Goal: Transaction & Acquisition: Purchase product/service

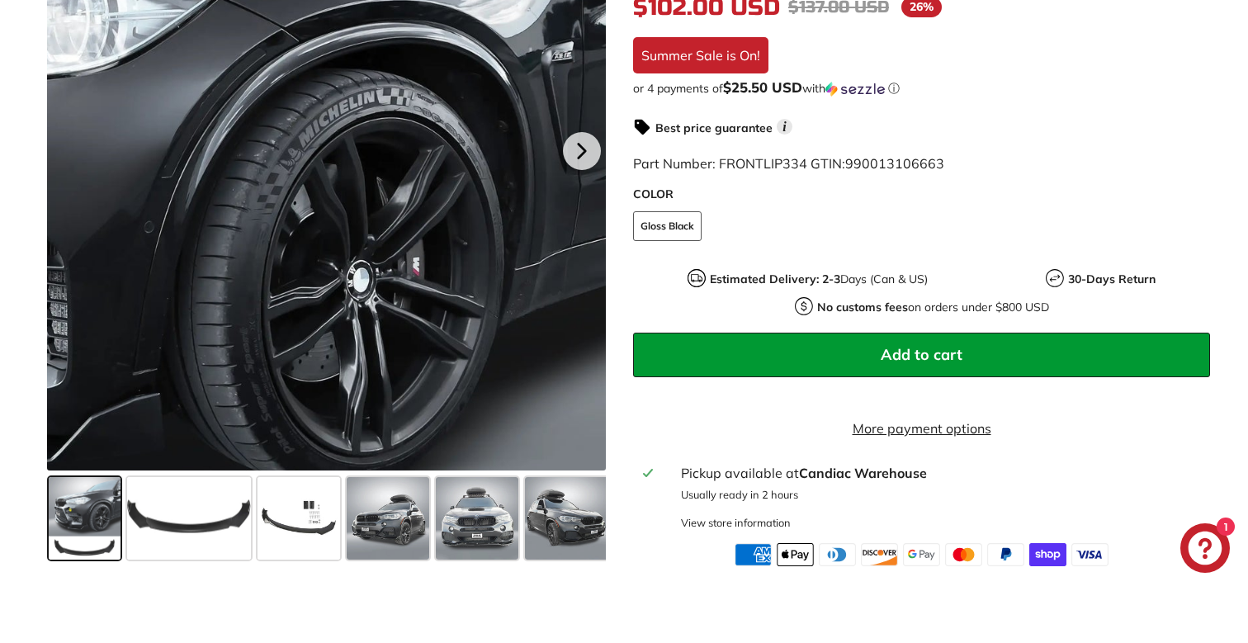
scroll to position [455, 0]
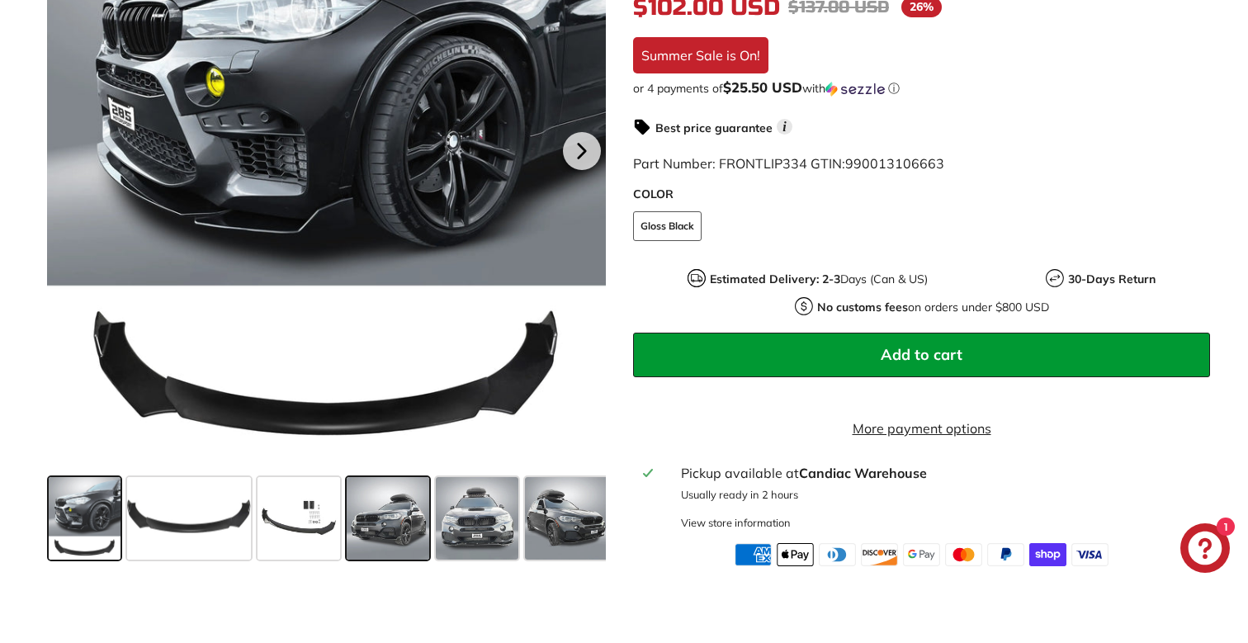
click at [404, 507] on span at bounding box center [388, 518] width 83 height 83
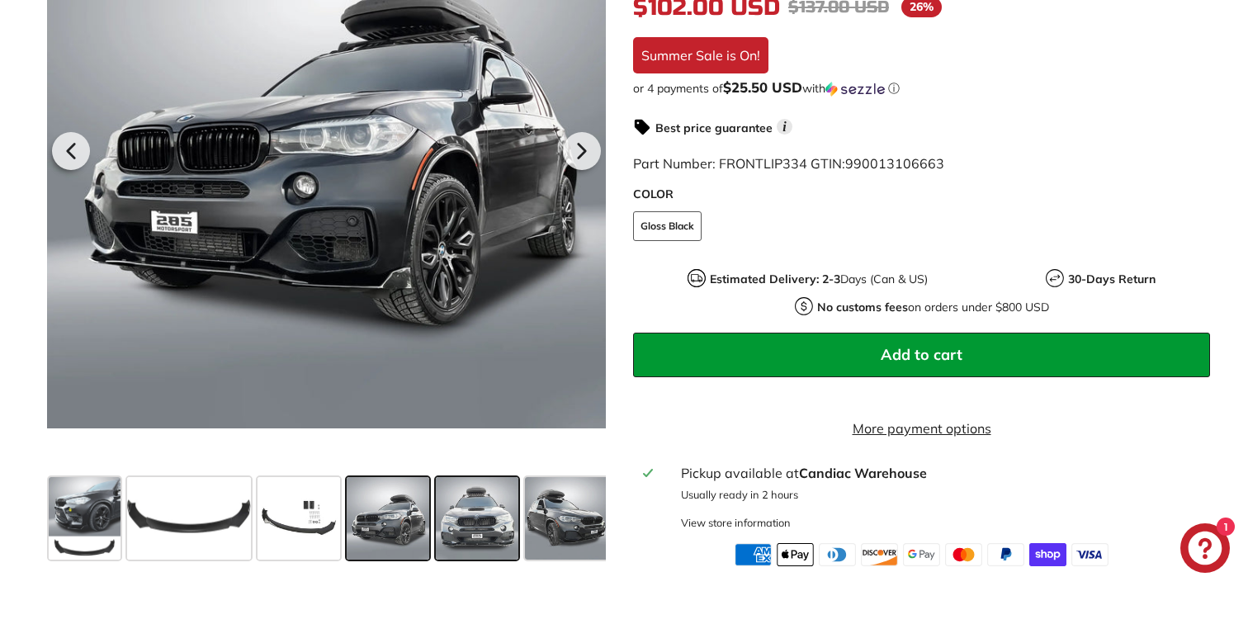
click at [442, 510] on span at bounding box center [477, 518] width 83 height 83
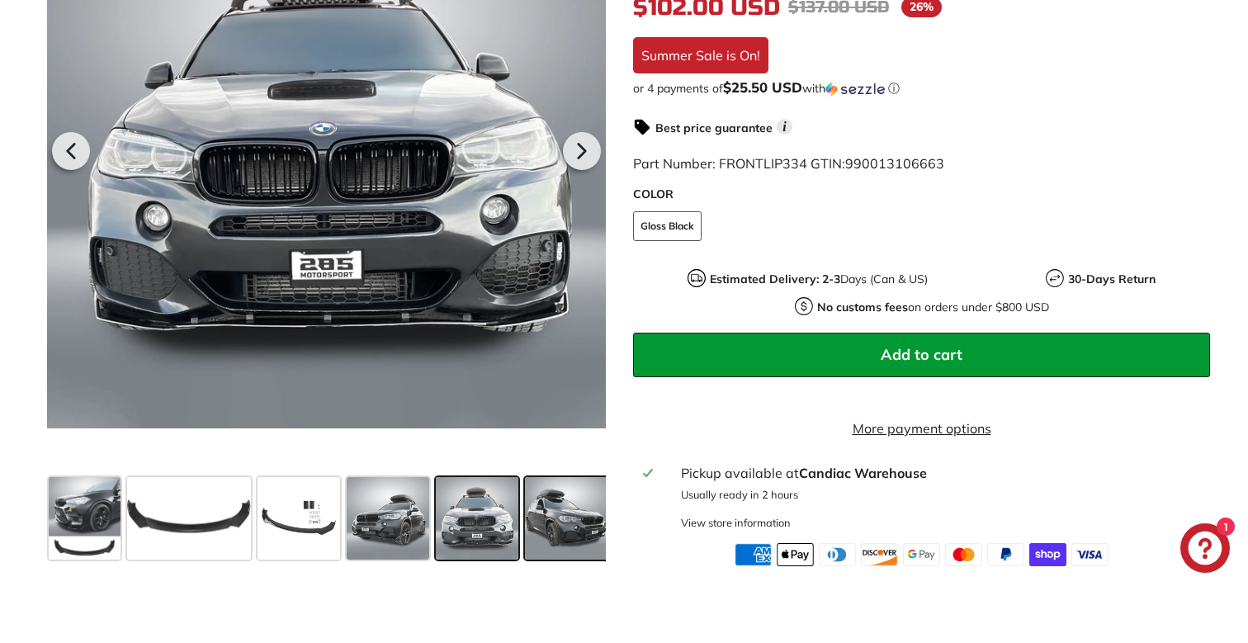
click at [571, 521] on span at bounding box center [566, 518] width 83 height 83
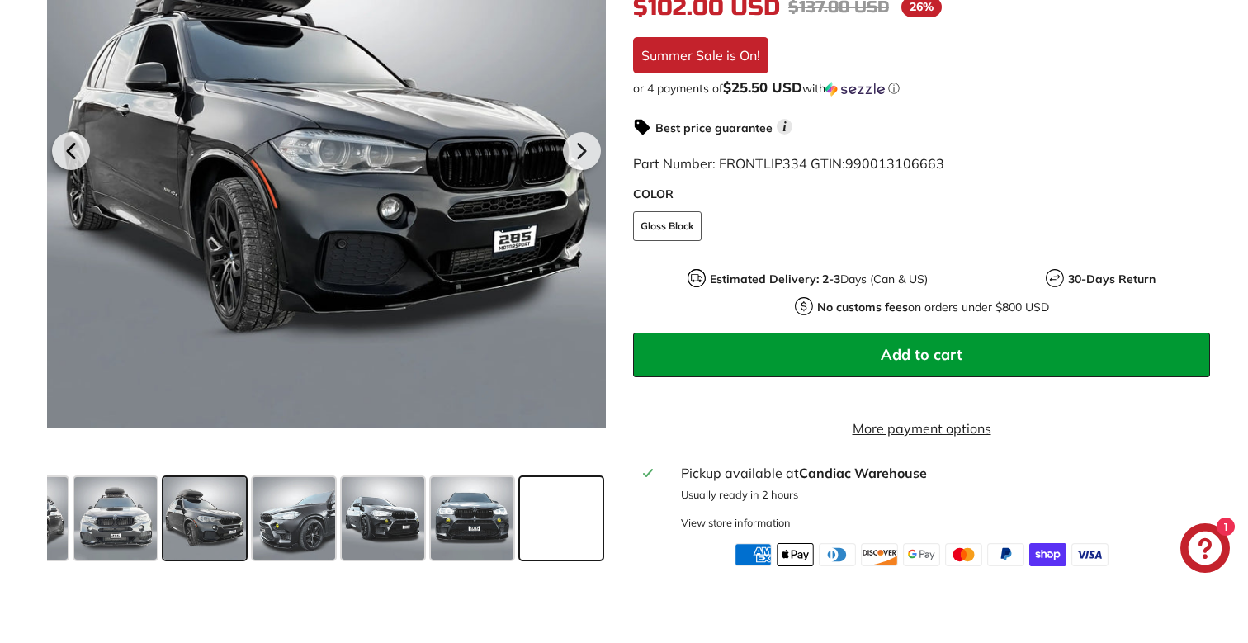
scroll to position [0, 362]
click at [549, 524] on span at bounding box center [561, 518] width 83 height 83
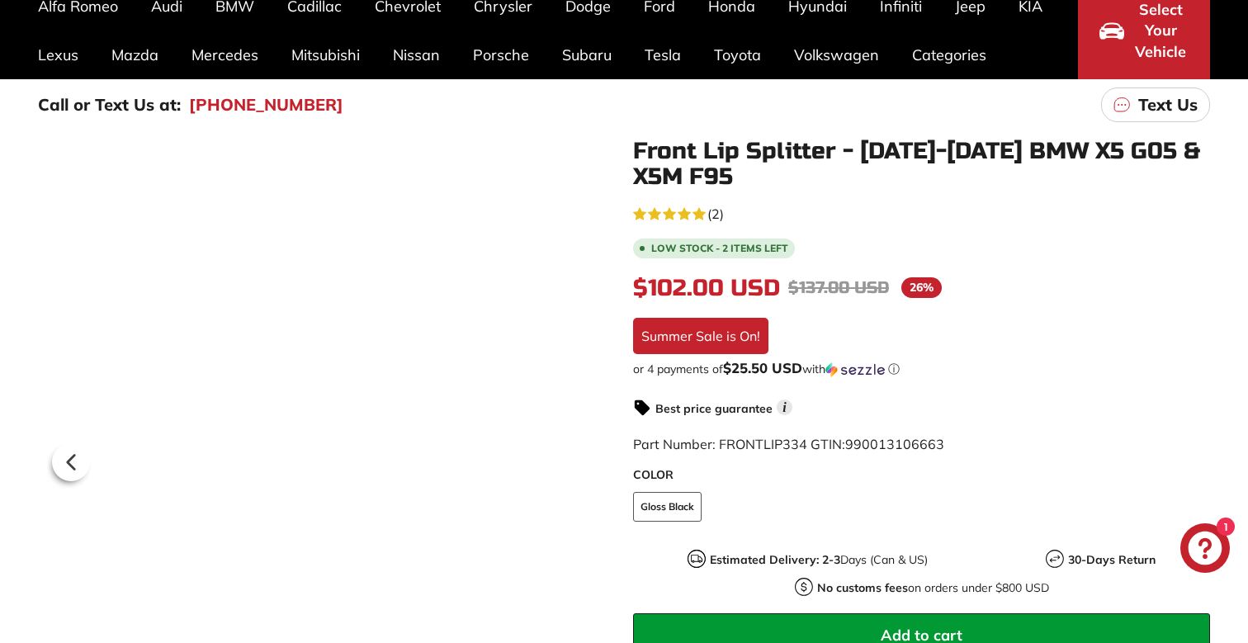
scroll to position [145, 0]
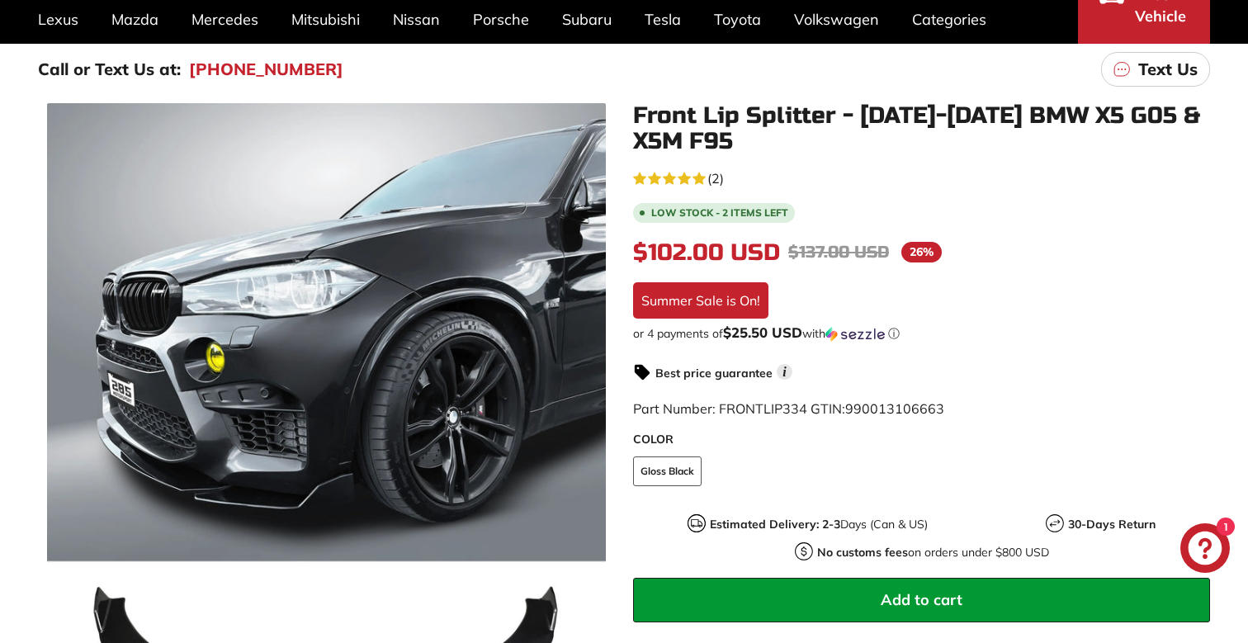
scroll to position [196, 0]
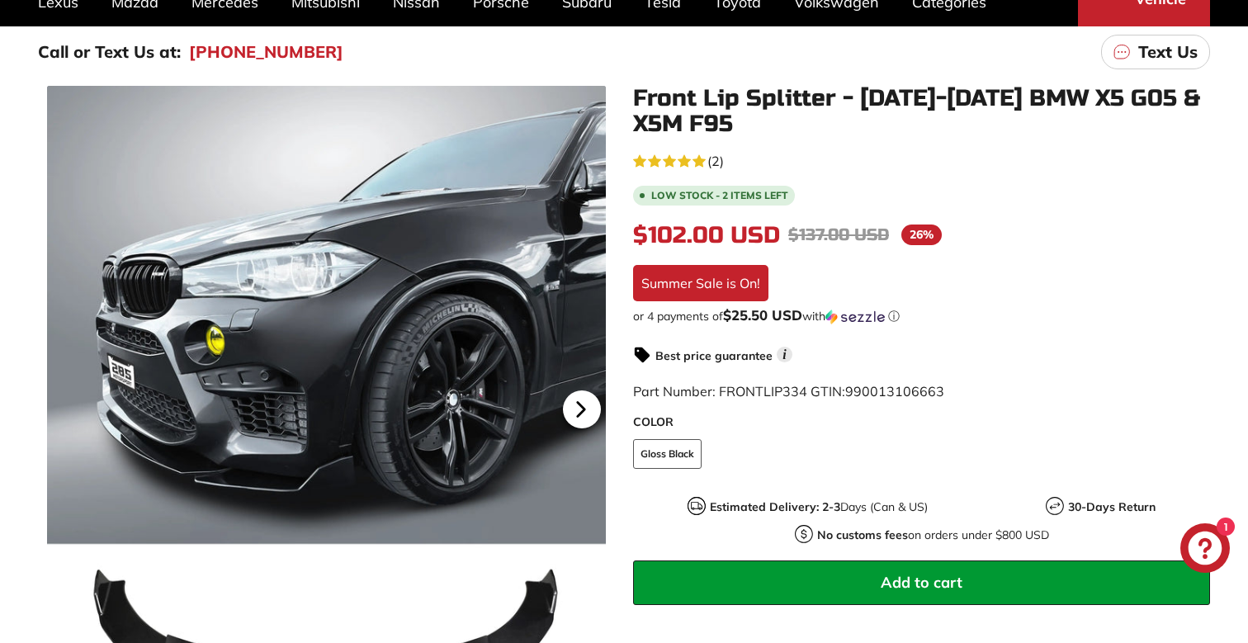
click at [586, 411] on icon at bounding box center [581, 409] width 38 height 38
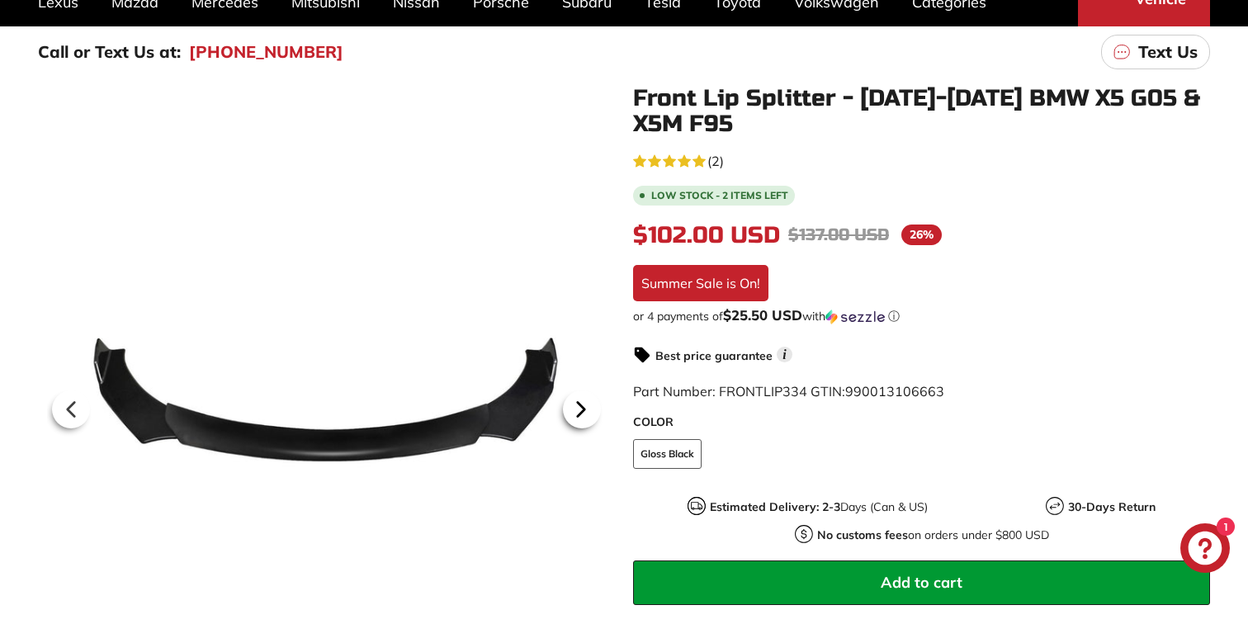
click at [588, 411] on icon at bounding box center [581, 409] width 38 height 38
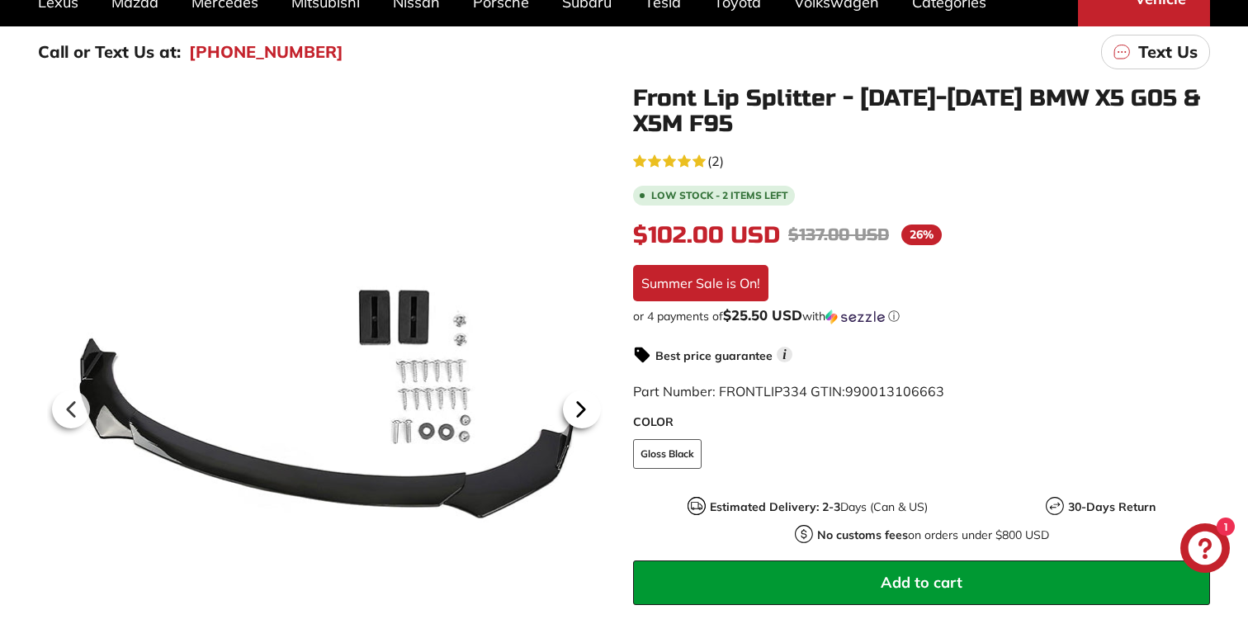
click at [588, 411] on icon at bounding box center [581, 409] width 38 height 38
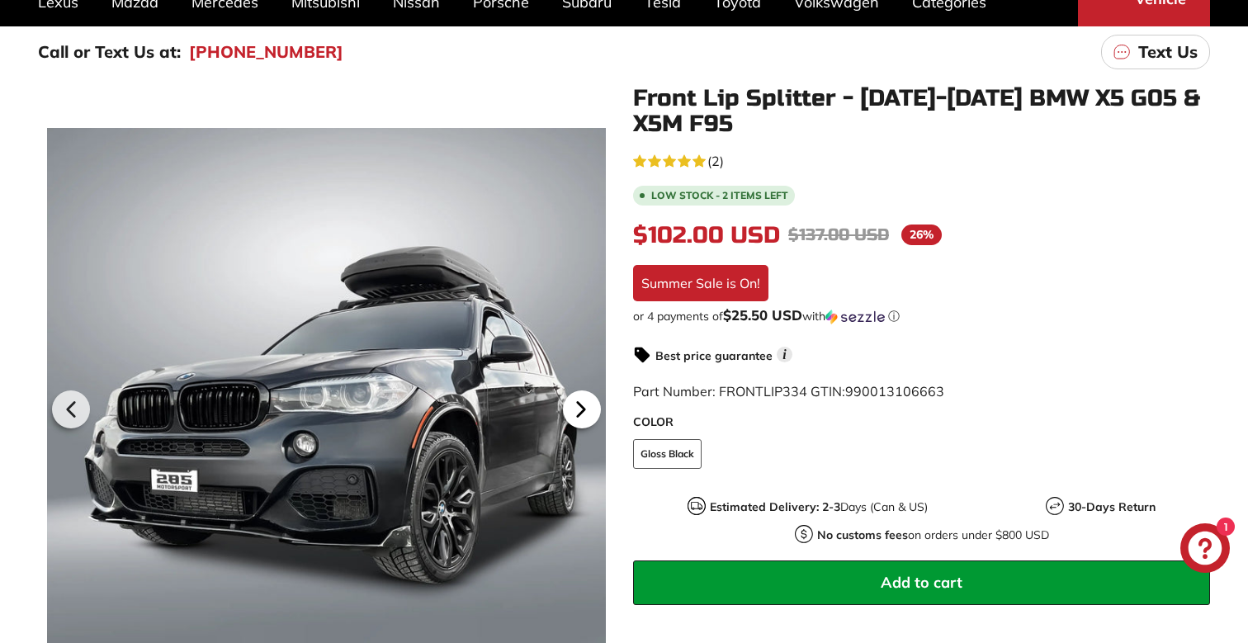
click at [588, 411] on icon at bounding box center [581, 409] width 38 height 38
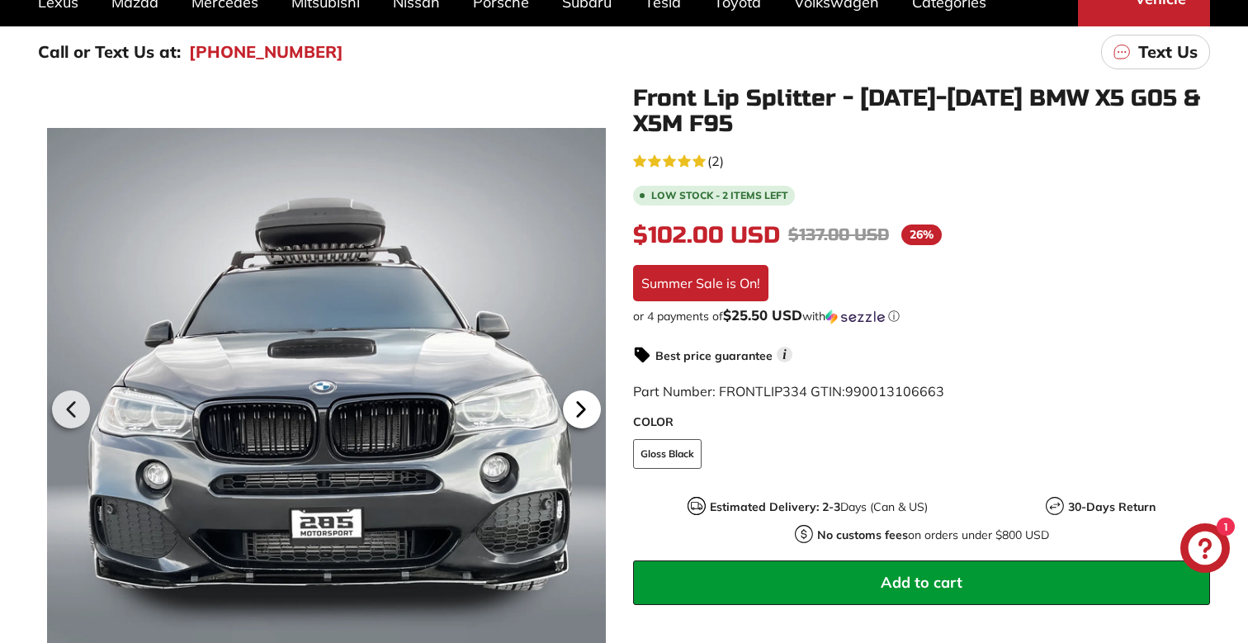
click at [592, 413] on icon at bounding box center [581, 409] width 38 height 38
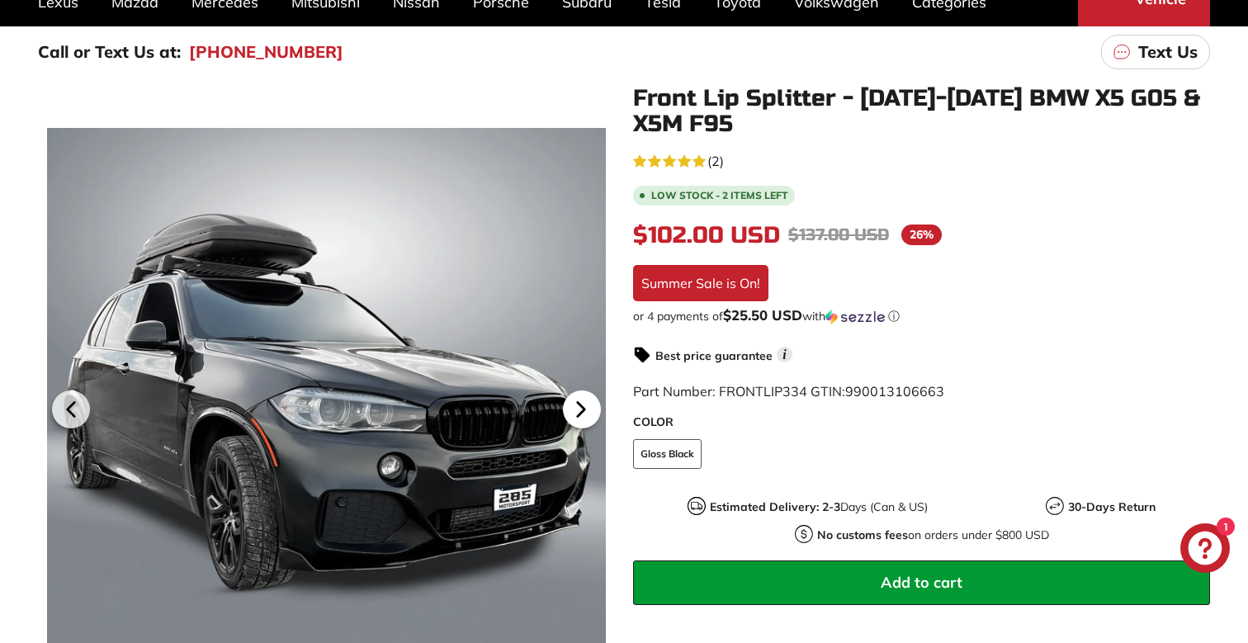
scroll to position [0, 239]
click at [591, 413] on icon at bounding box center [581, 409] width 38 height 38
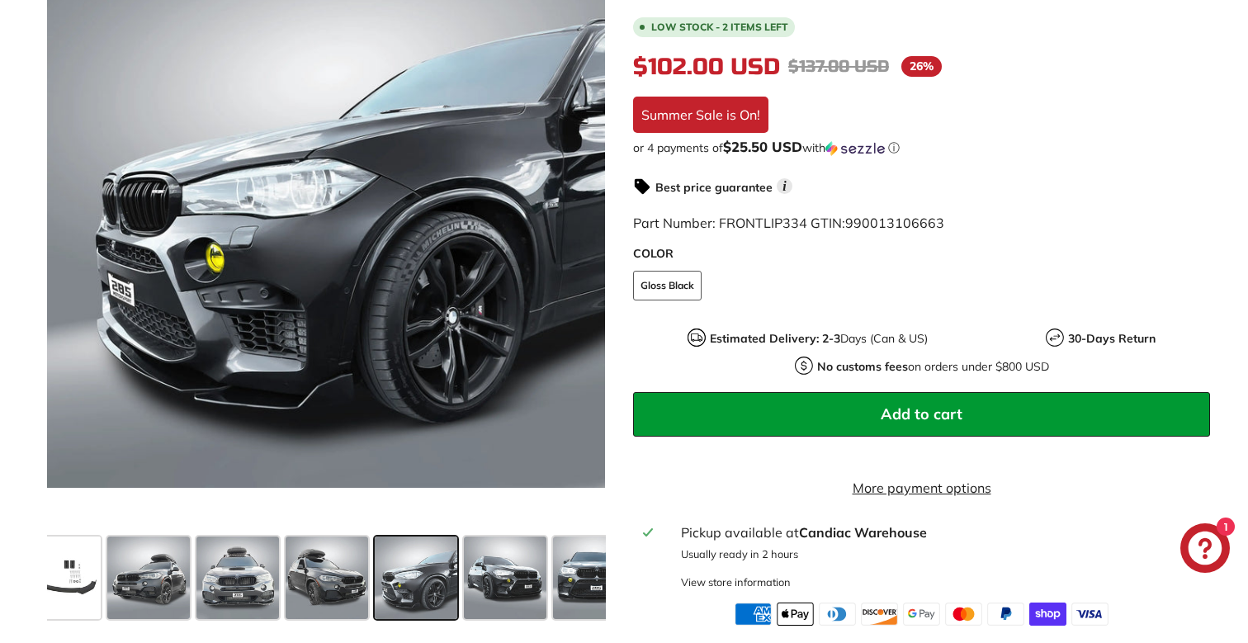
scroll to position [404, 0]
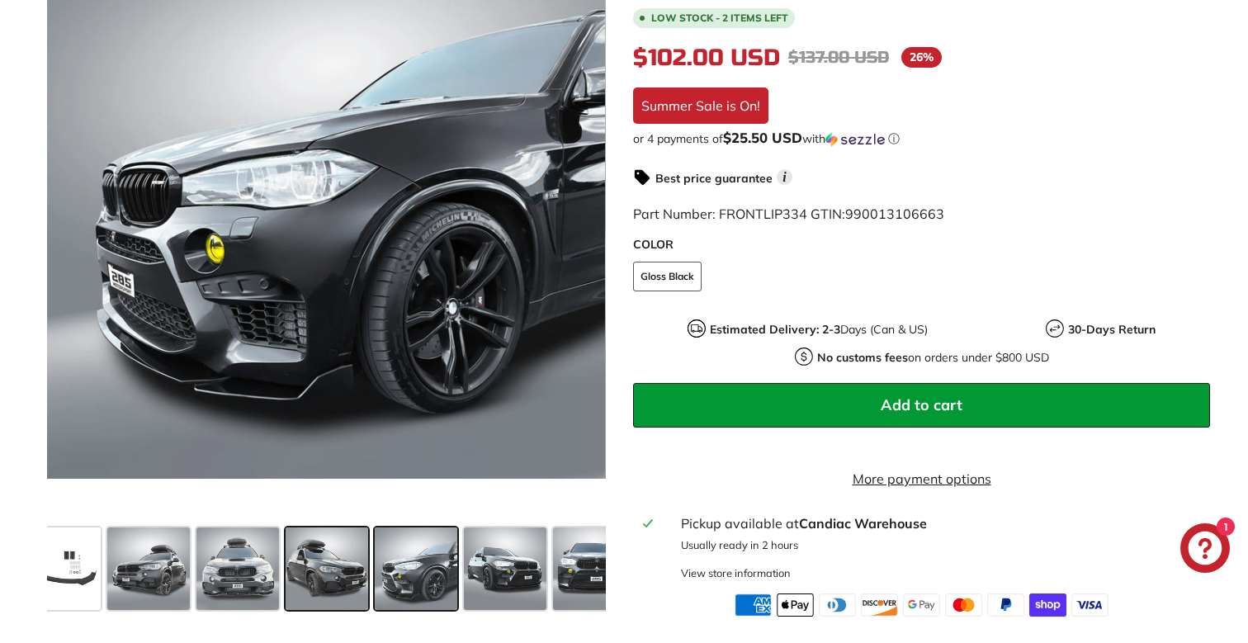
click at [298, 546] on span at bounding box center [327, 568] width 83 height 83
